Goal: Task Accomplishment & Management: Manage account settings

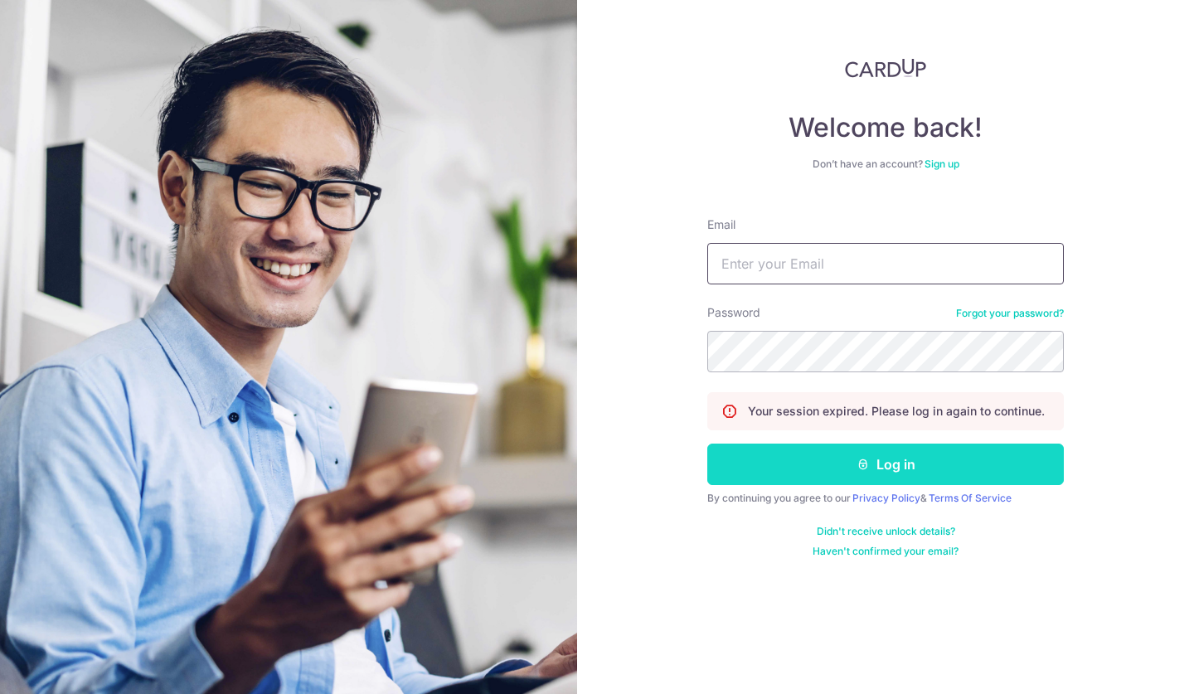
type input "[EMAIL_ADDRESS][DOMAIN_NAME]"
click at [815, 469] on button "Log in" at bounding box center [885, 464] width 357 height 41
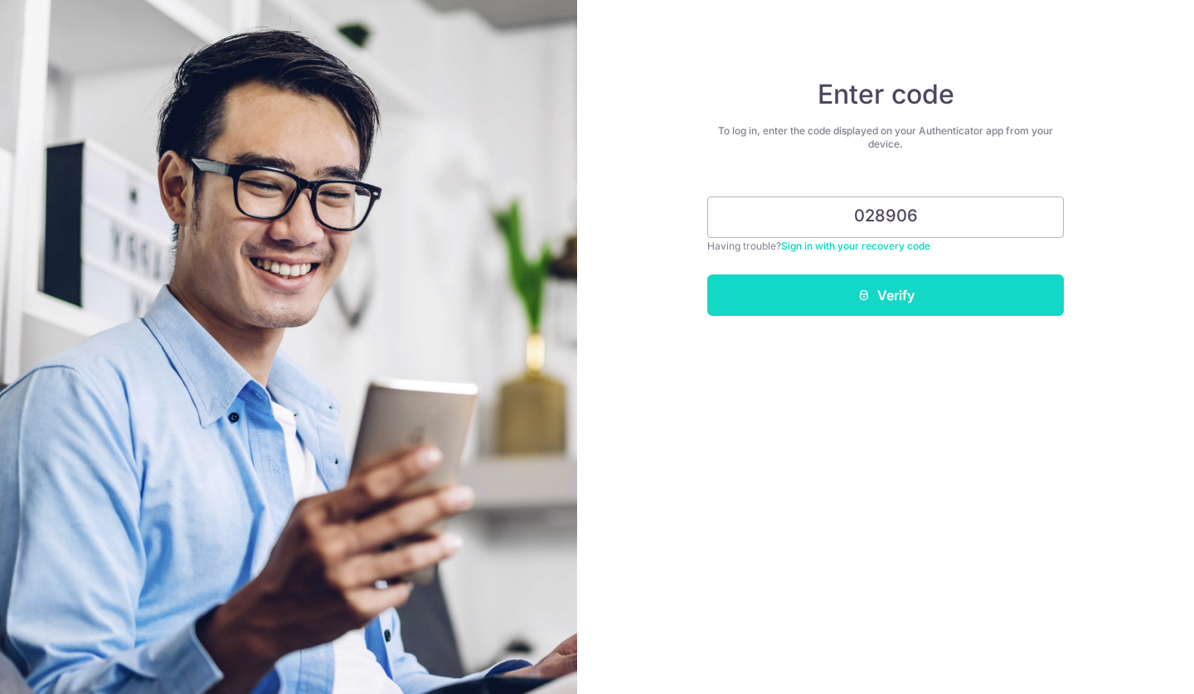
type input "028906"
click at [850, 313] on button "Verify" at bounding box center [885, 294] width 357 height 41
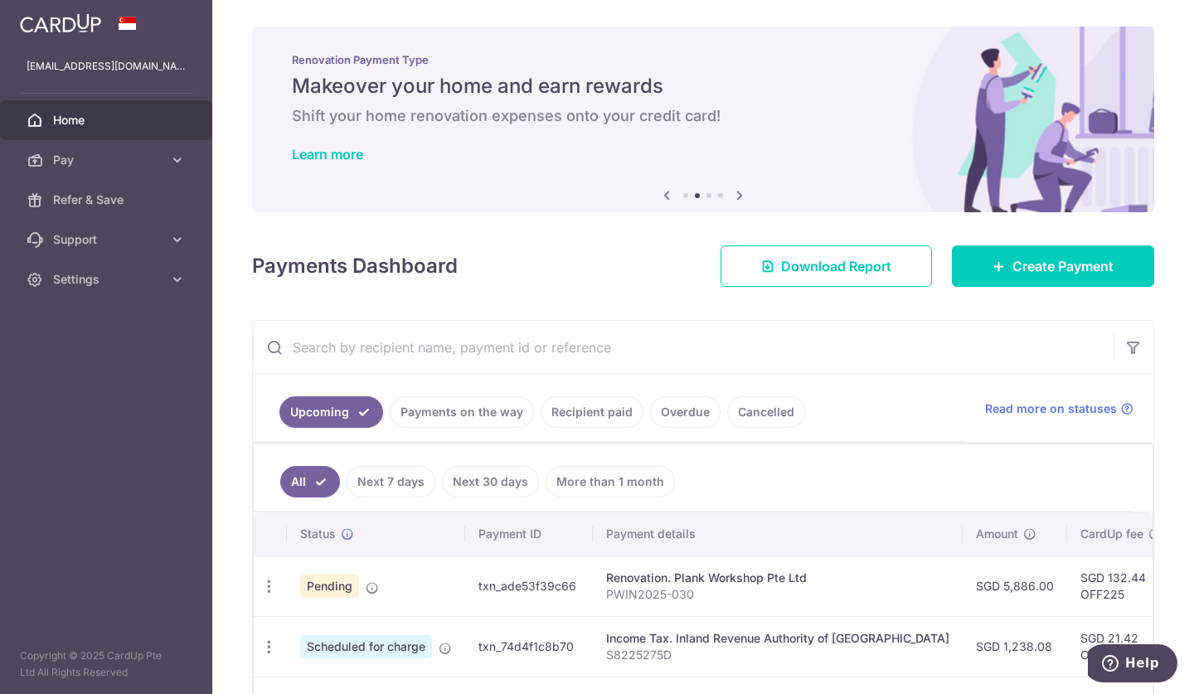
click at [330, 598] on td "Pending" at bounding box center [376, 586] width 178 height 61
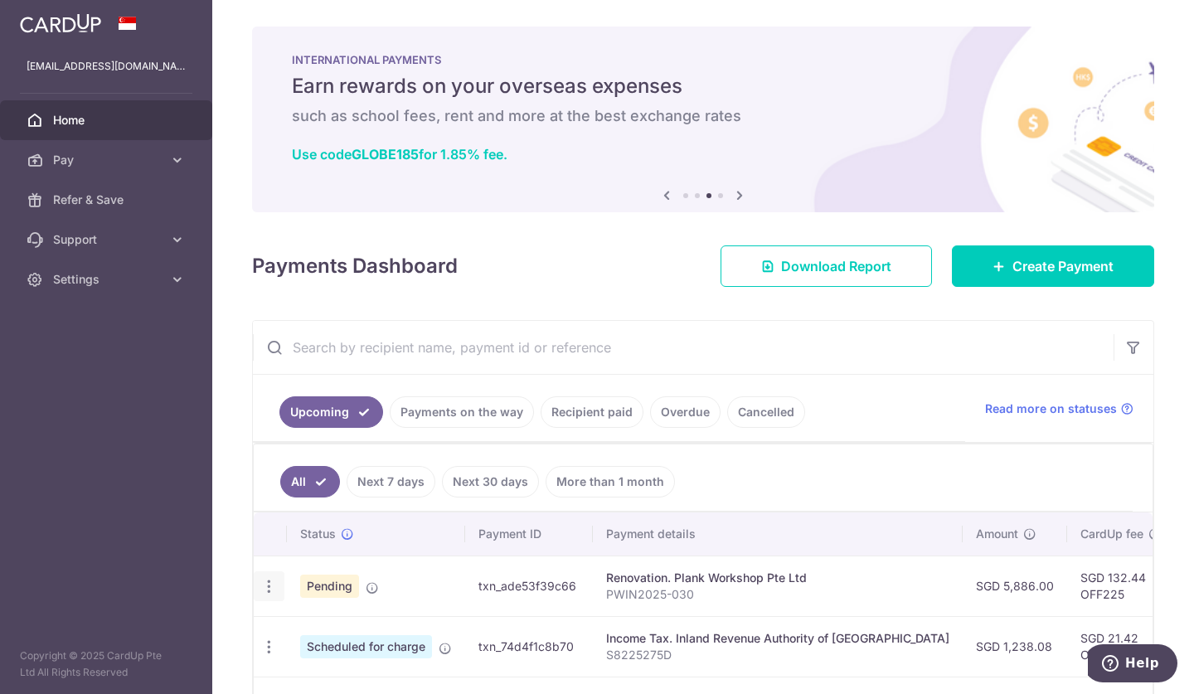
click at [269, 586] on icon "button" at bounding box center [268, 586] width 17 height 17
click at [311, 629] on span "Update payment" at bounding box center [357, 632] width 113 height 20
radio input "true"
type input "5,886.00"
type input "15/09/2025"
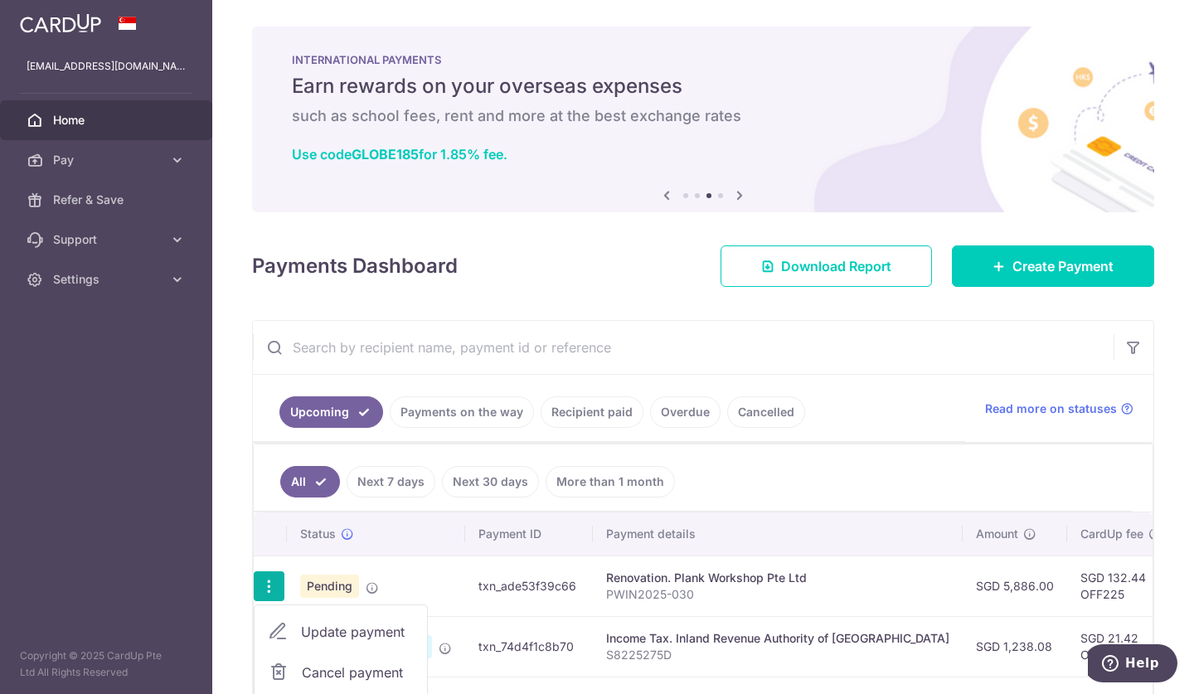
type input "PWIN2025-030"
type input "50%"
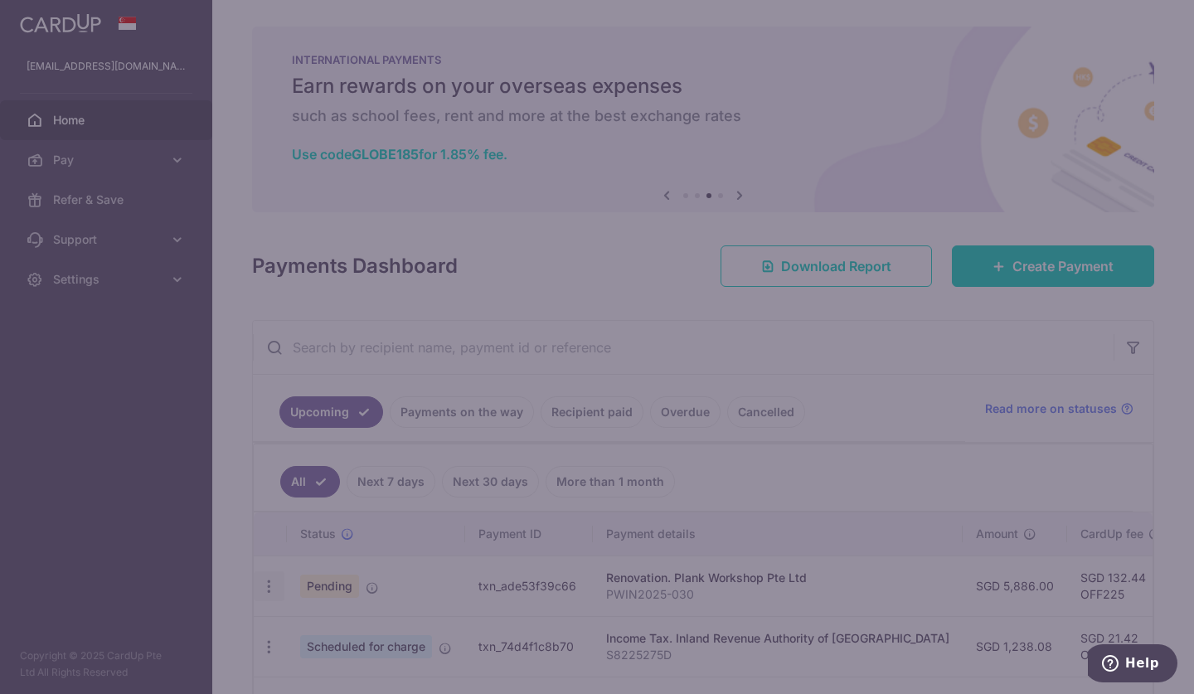
type input "OFF225"
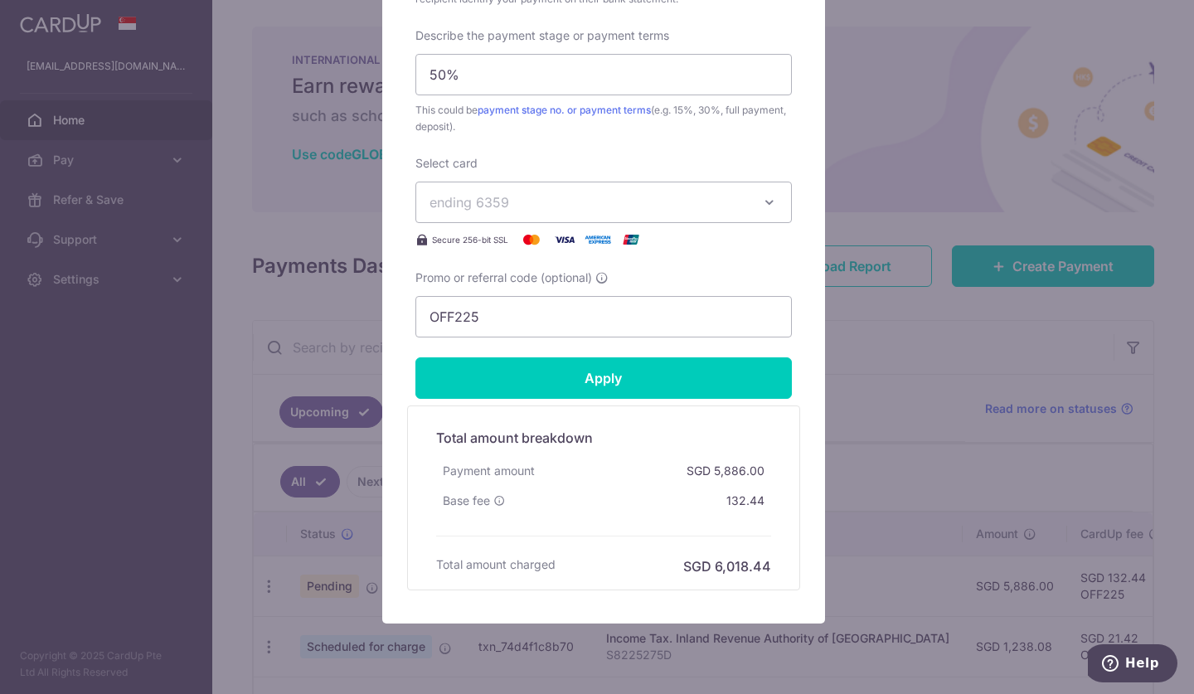
scroll to position [775, 0]
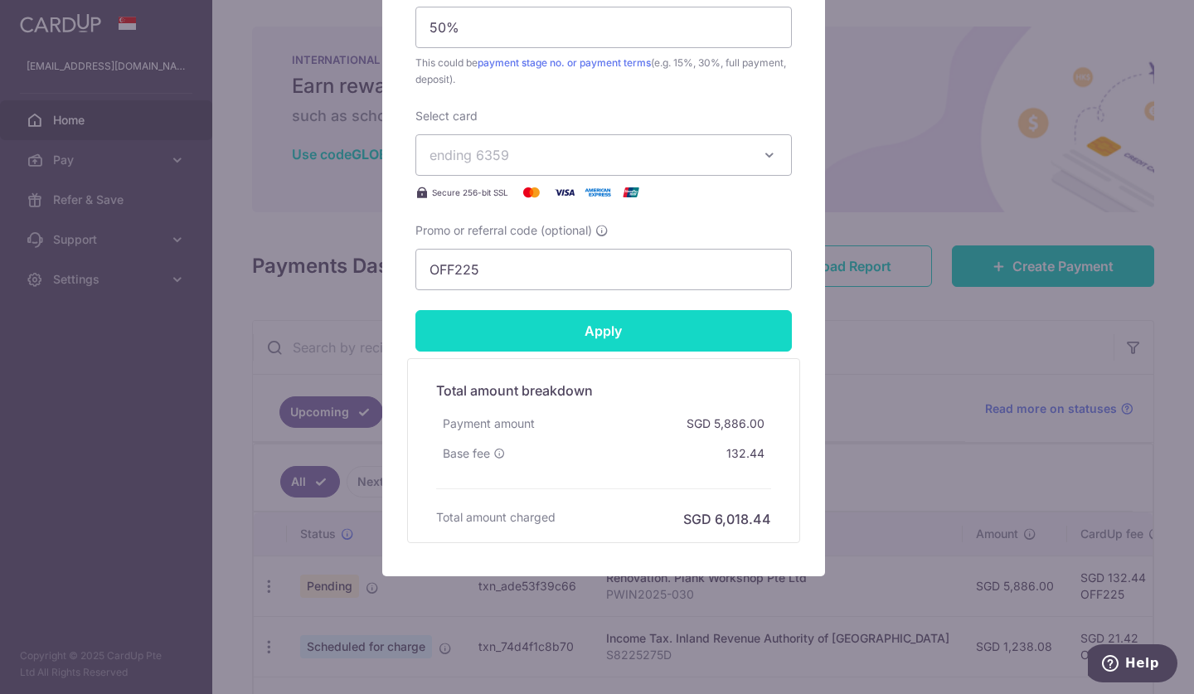
click at [610, 345] on input "Apply" at bounding box center [603, 330] width 376 height 41
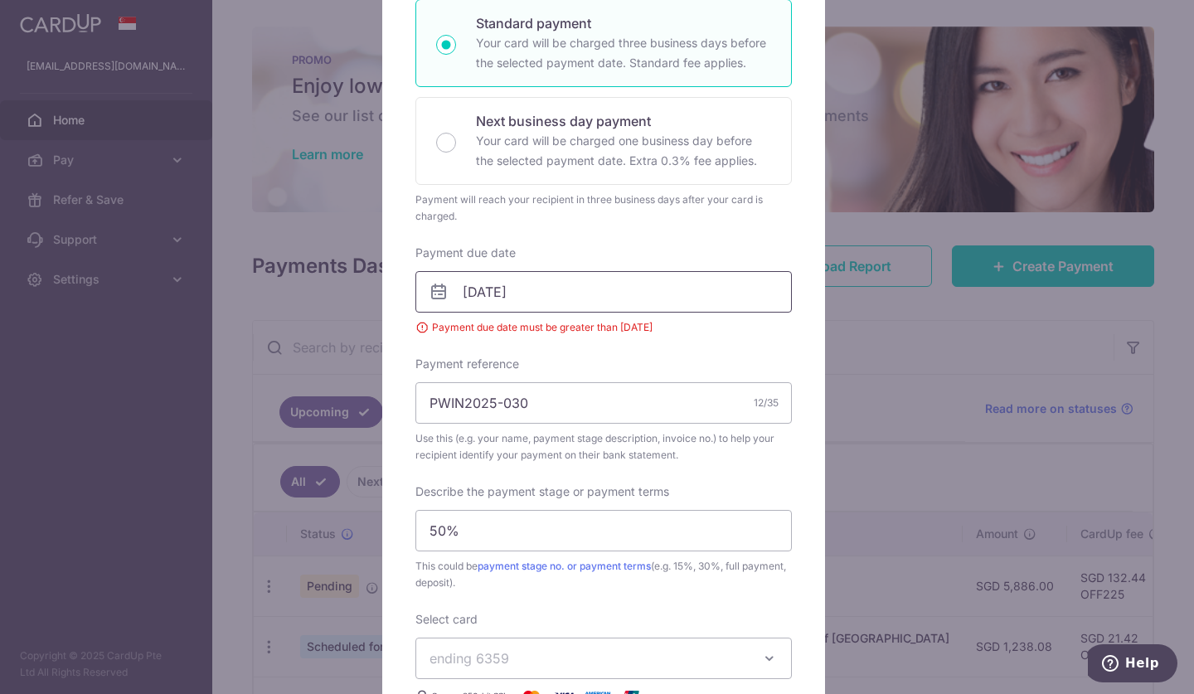
scroll to position [294, 0]
click at [580, 296] on input "15/09/2025" at bounding box center [603, 292] width 376 height 41
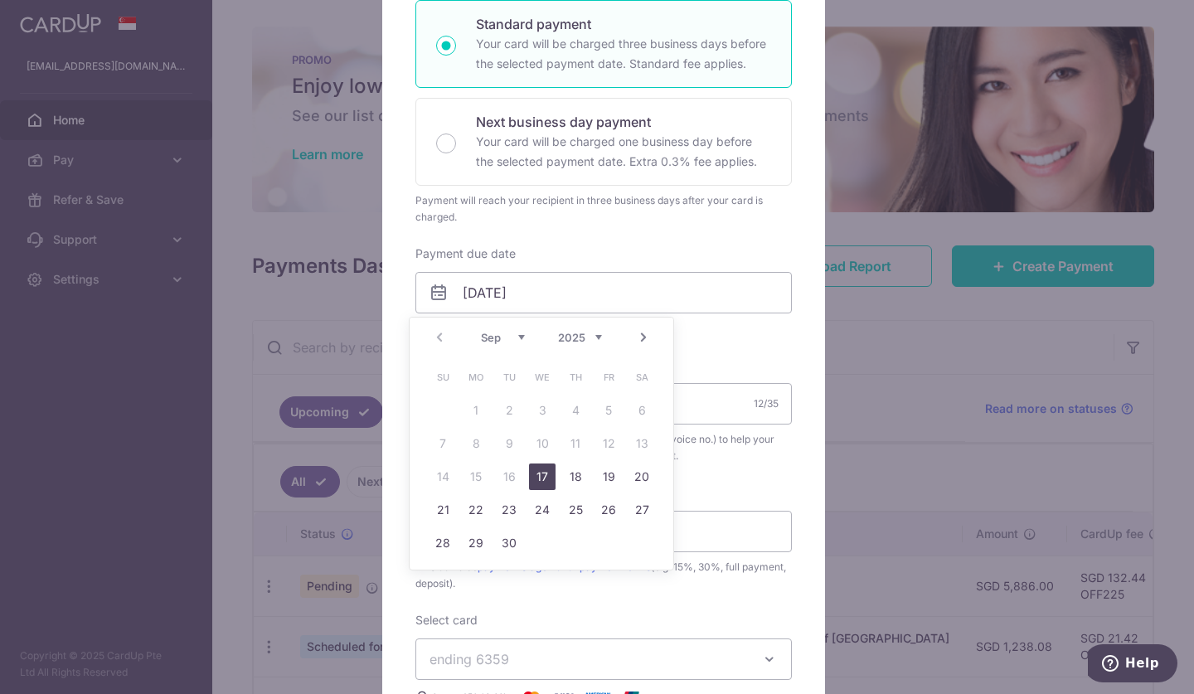
click at [547, 477] on link "17" at bounding box center [542, 477] width 27 height 27
type input "[DATE]"
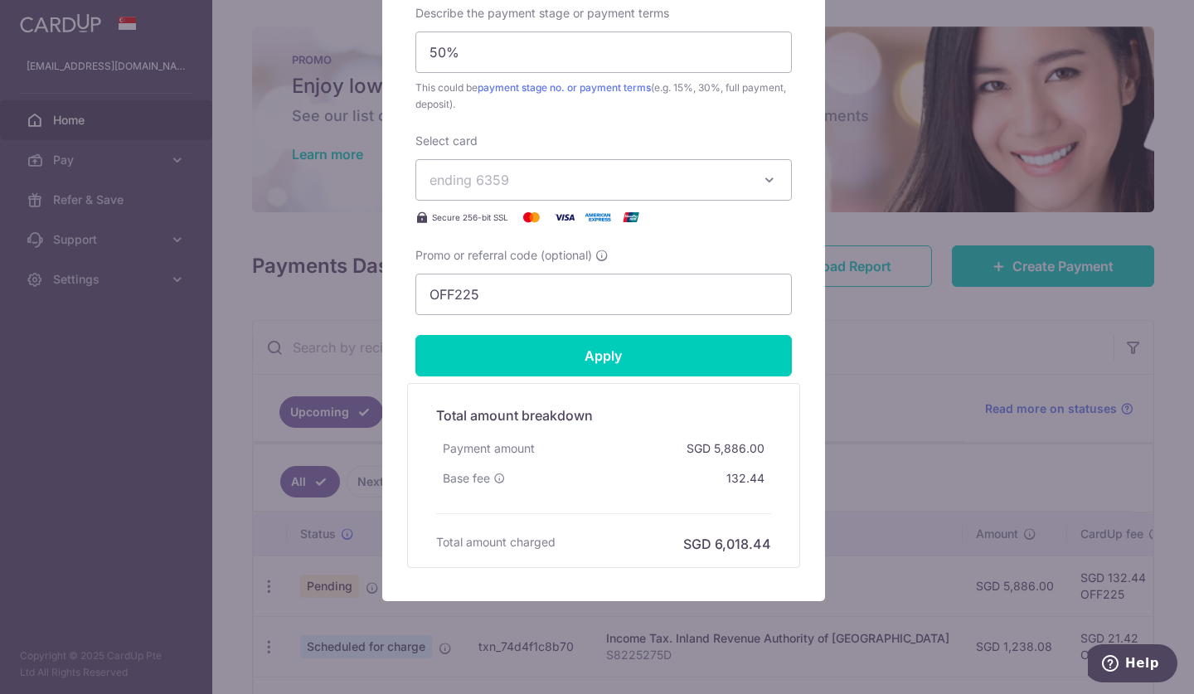
scroll to position [801, 0]
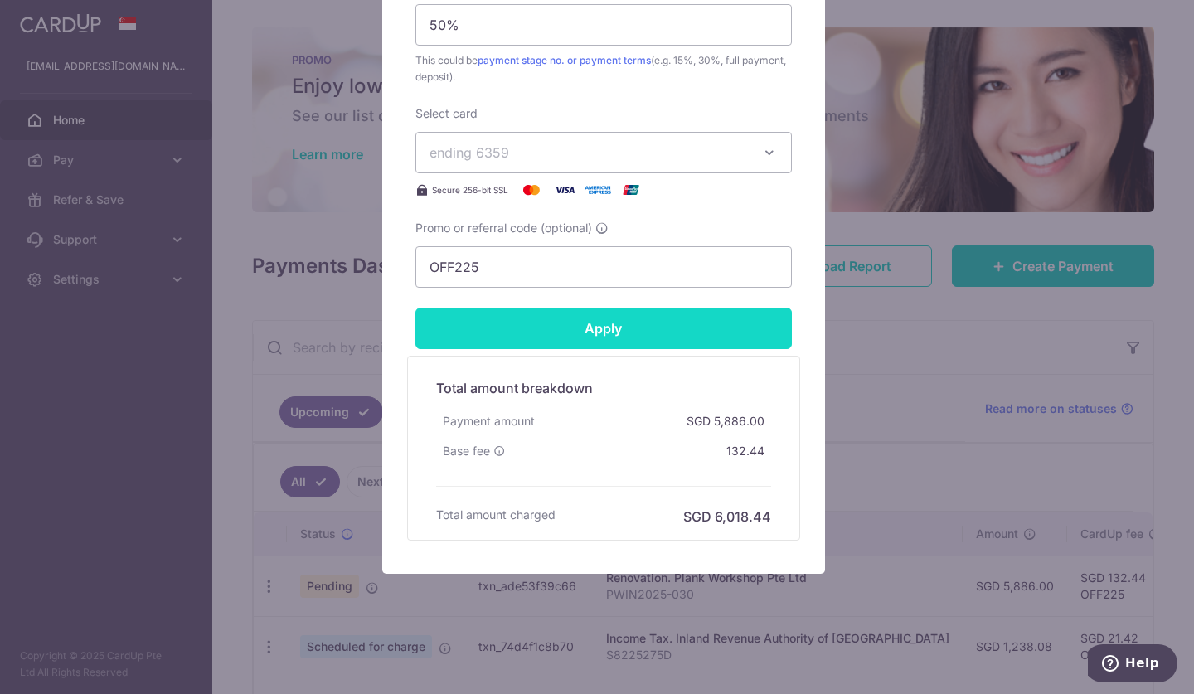
click at [618, 317] on input "Apply" at bounding box center [603, 328] width 376 height 41
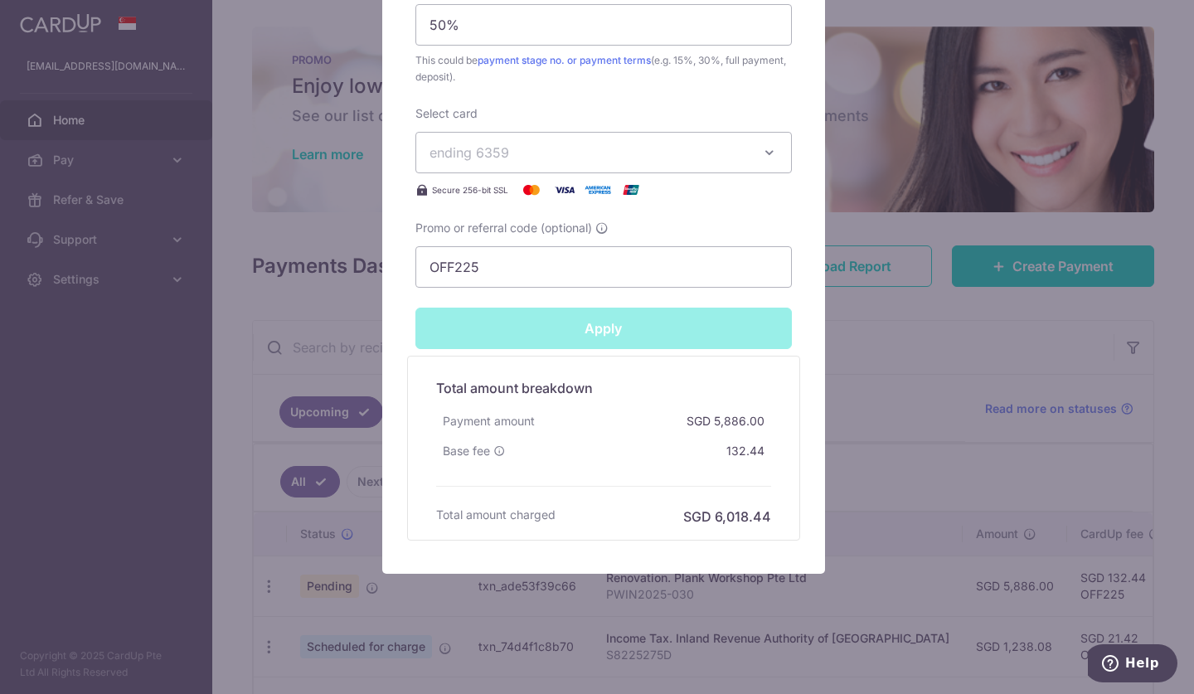
type input "Successfully Applied"
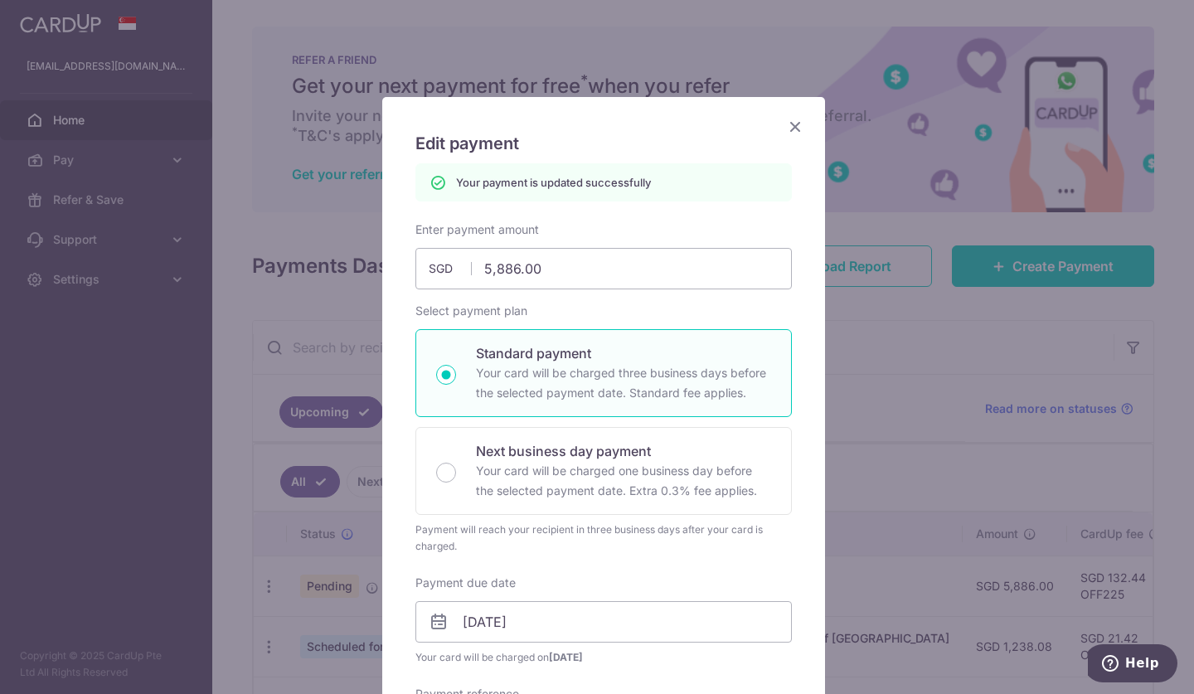
scroll to position [1, 0]
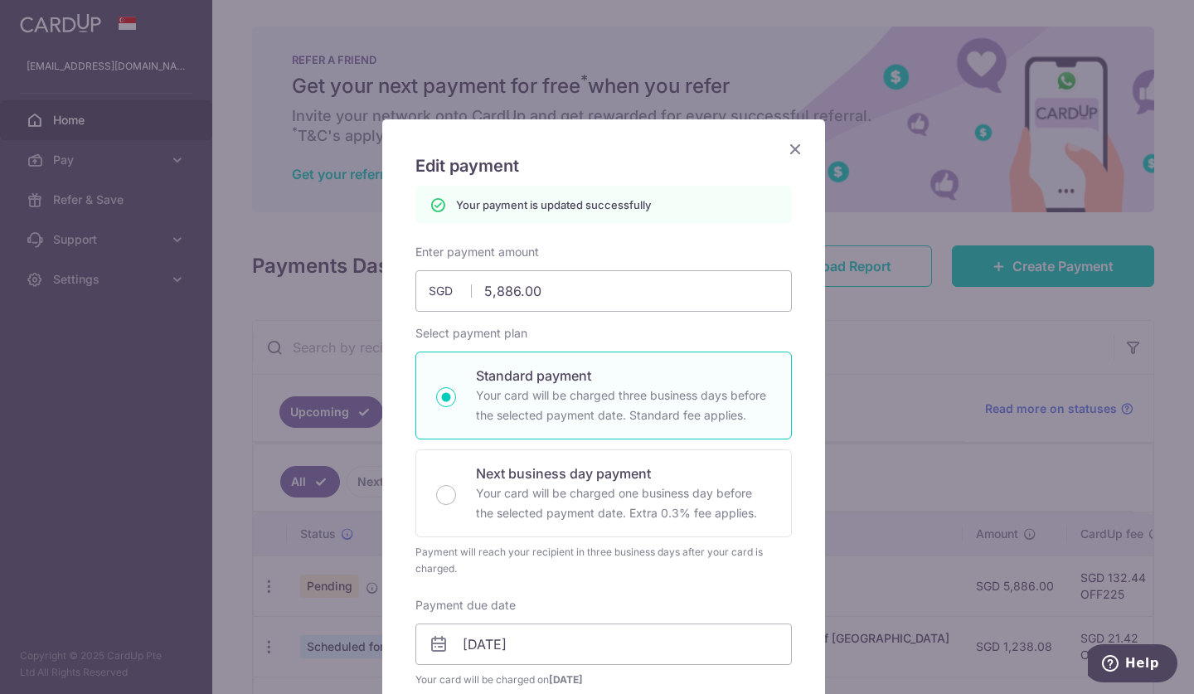
click at [786, 158] on icon "Close" at bounding box center [795, 148] width 20 height 21
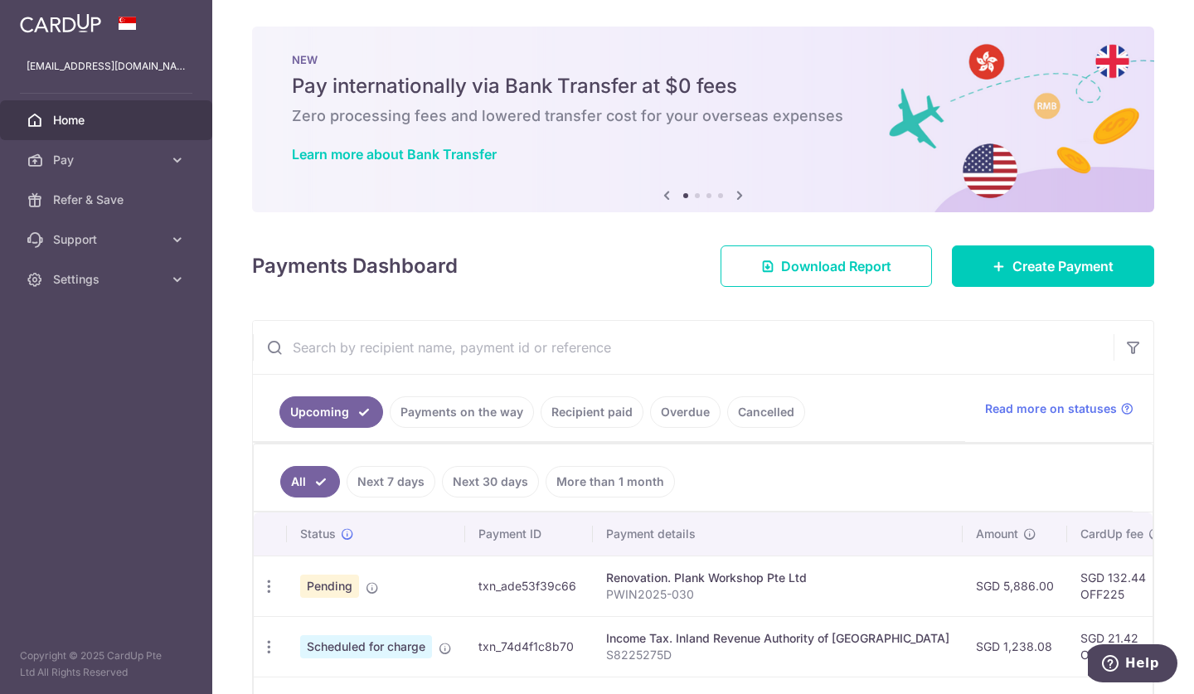
click at [350, 578] on span "Pending" at bounding box center [329, 586] width 59 height 23
click at [265, 592] on icon "button" at bounding box center [268, 586] width 17 height 17
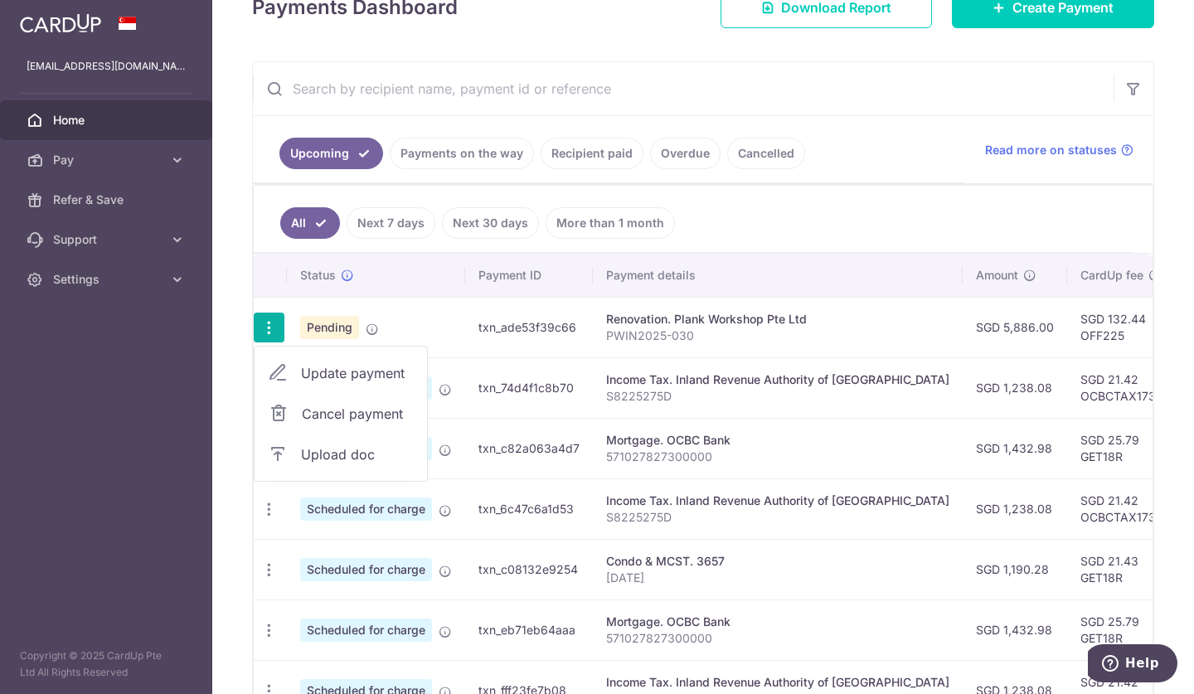
click at [308, 458] on span "Upload doc" at bounding box center [357, 454] width 113 height 20
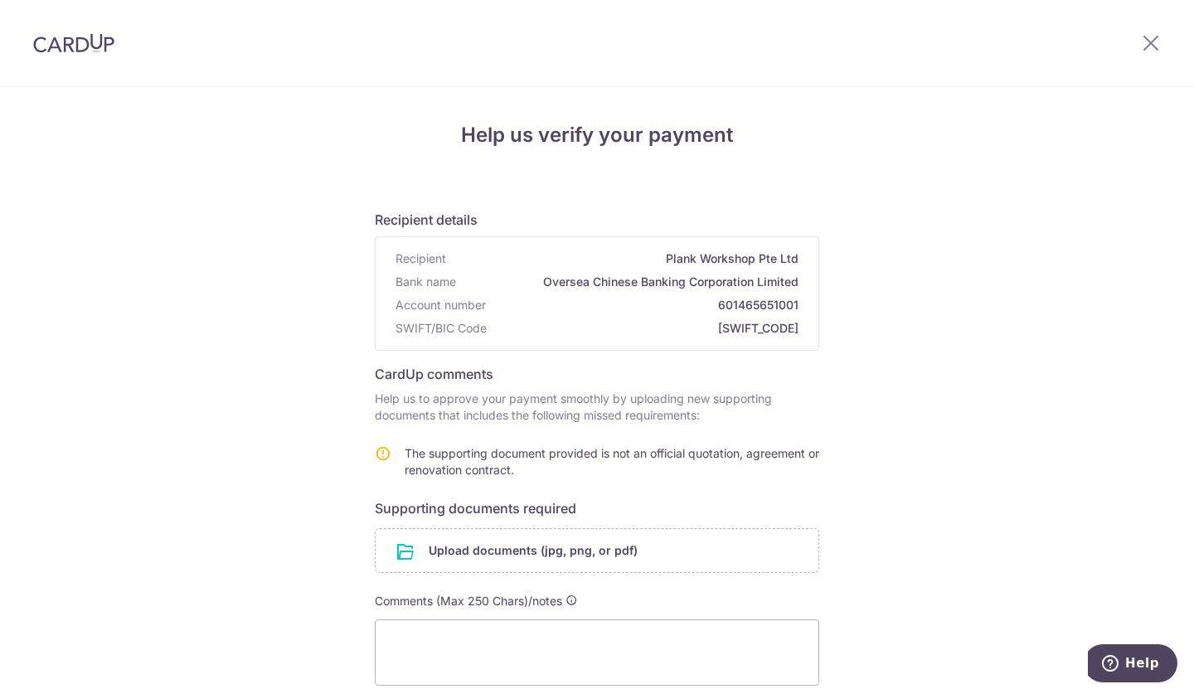
scroll to position [184, 0]
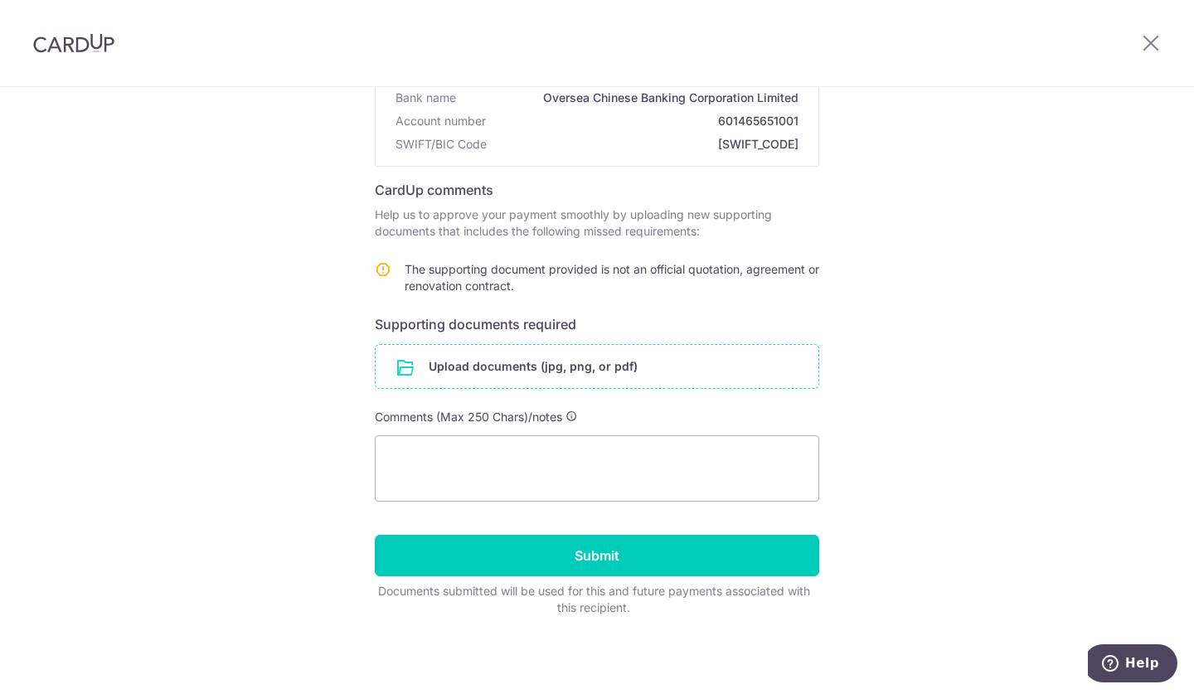
click at [620, 372] on input "file" at bounding box center [597, 366] width 443 height 43
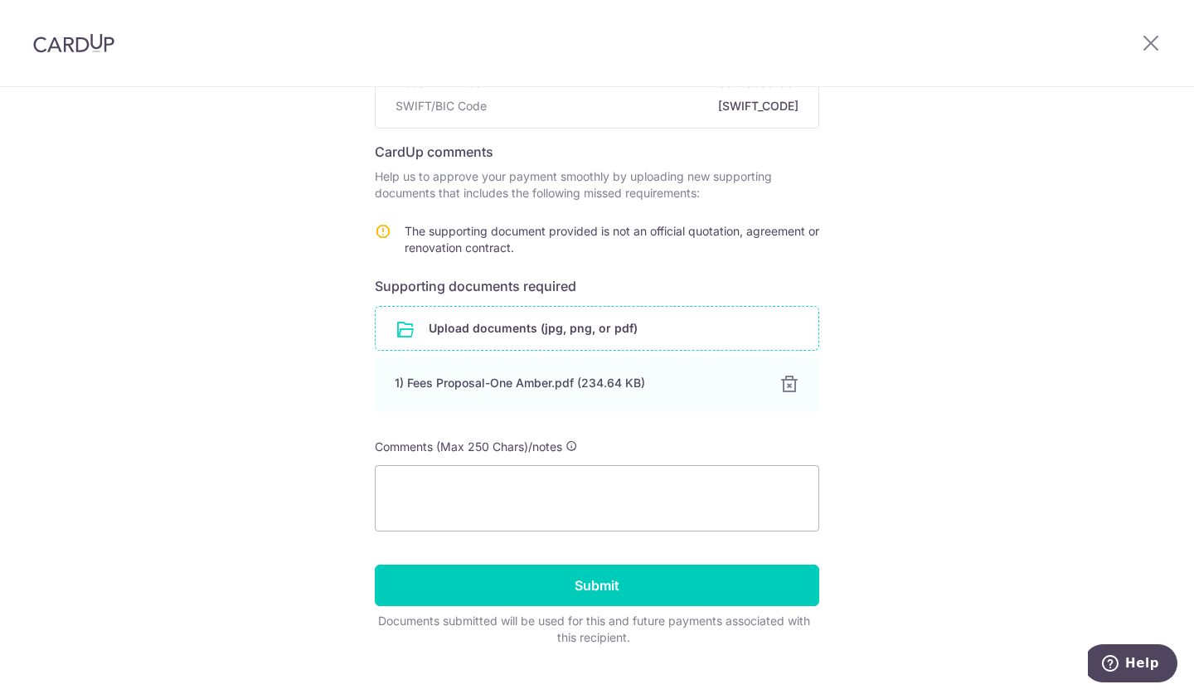
scroll to position [252, 0]
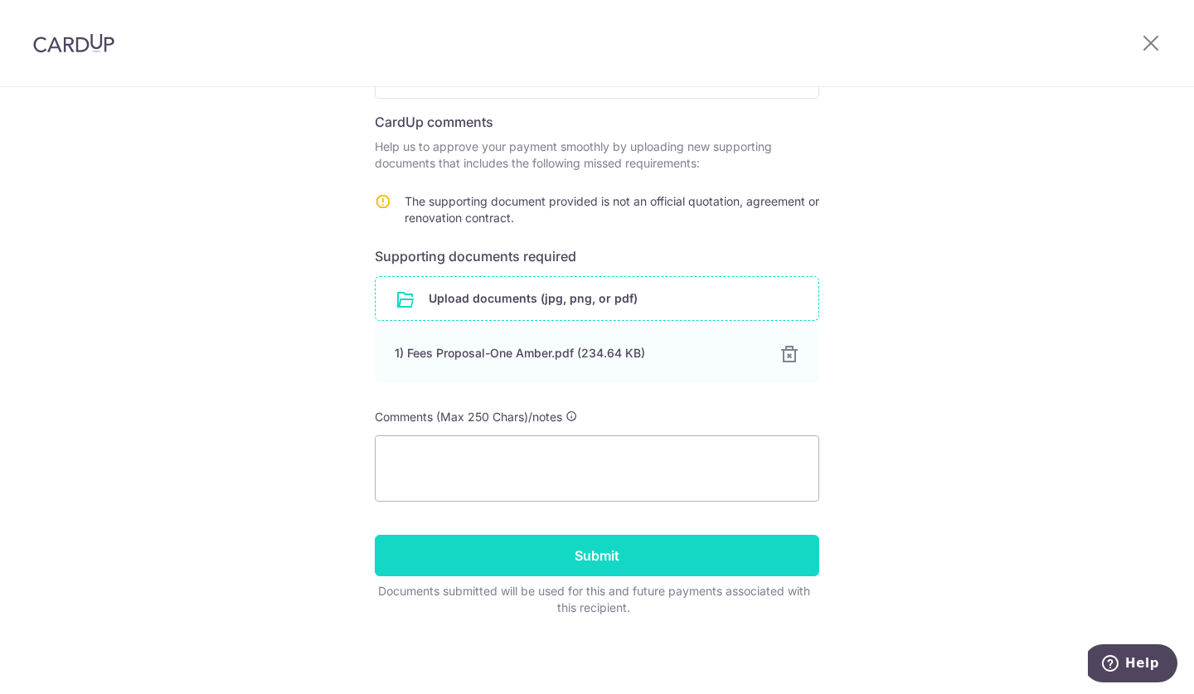
click at [736, 563] on input "Submit" at bounding box center [597, 555] width 444 height 41
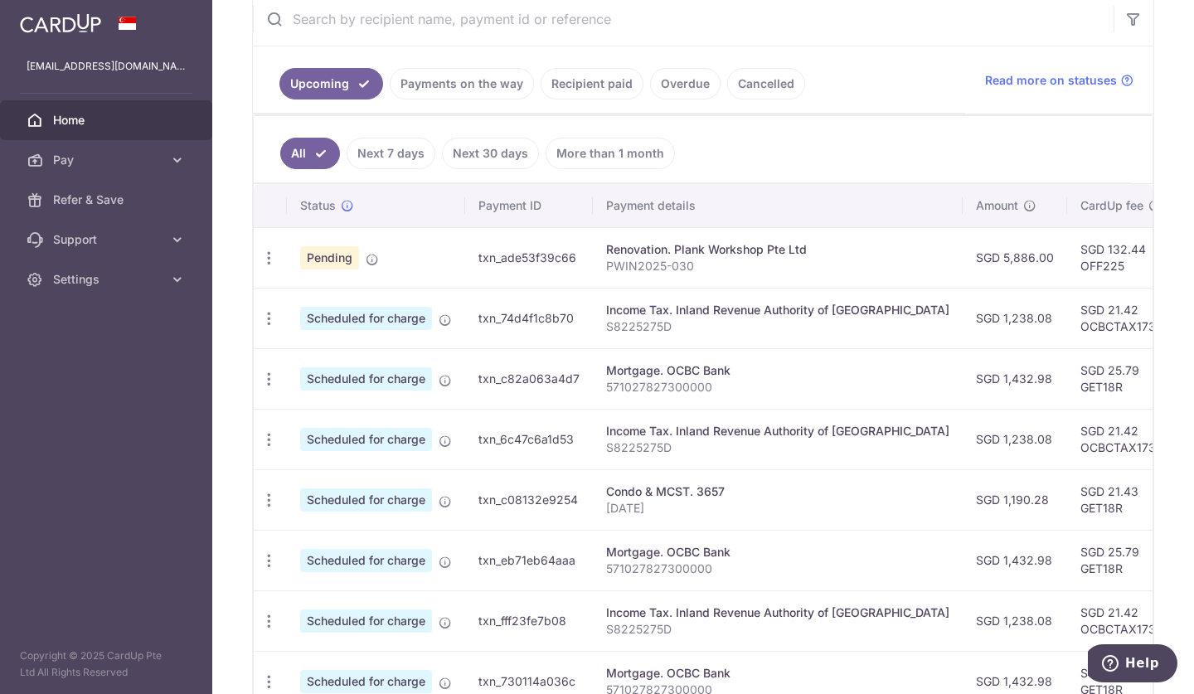
scroll to position [384, 0]
